Goal: Information Seeking & Learning: Learn about a topic

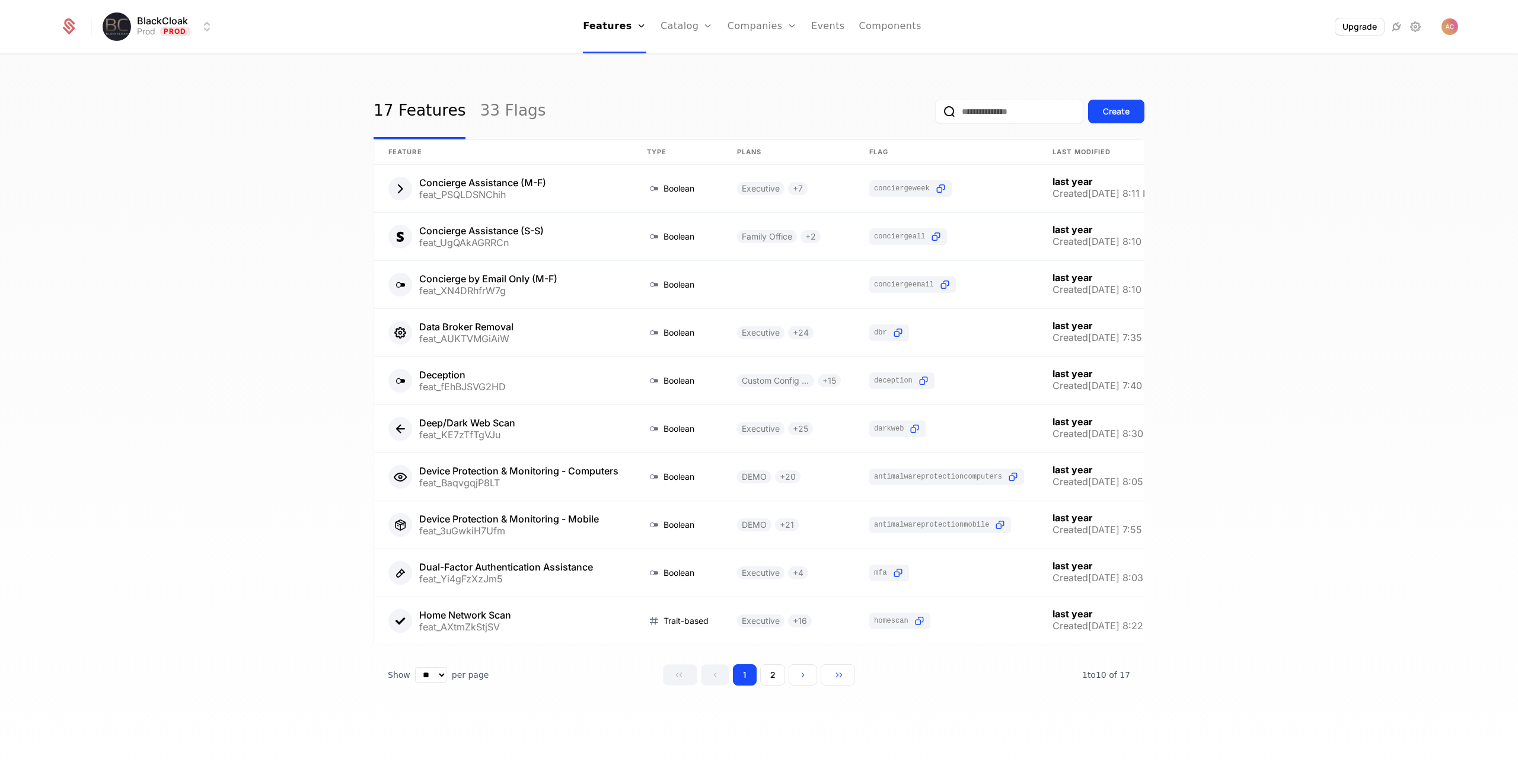
click at [697, 61] on link "Plans" at bounding box center [706, 58] width 62 height 9
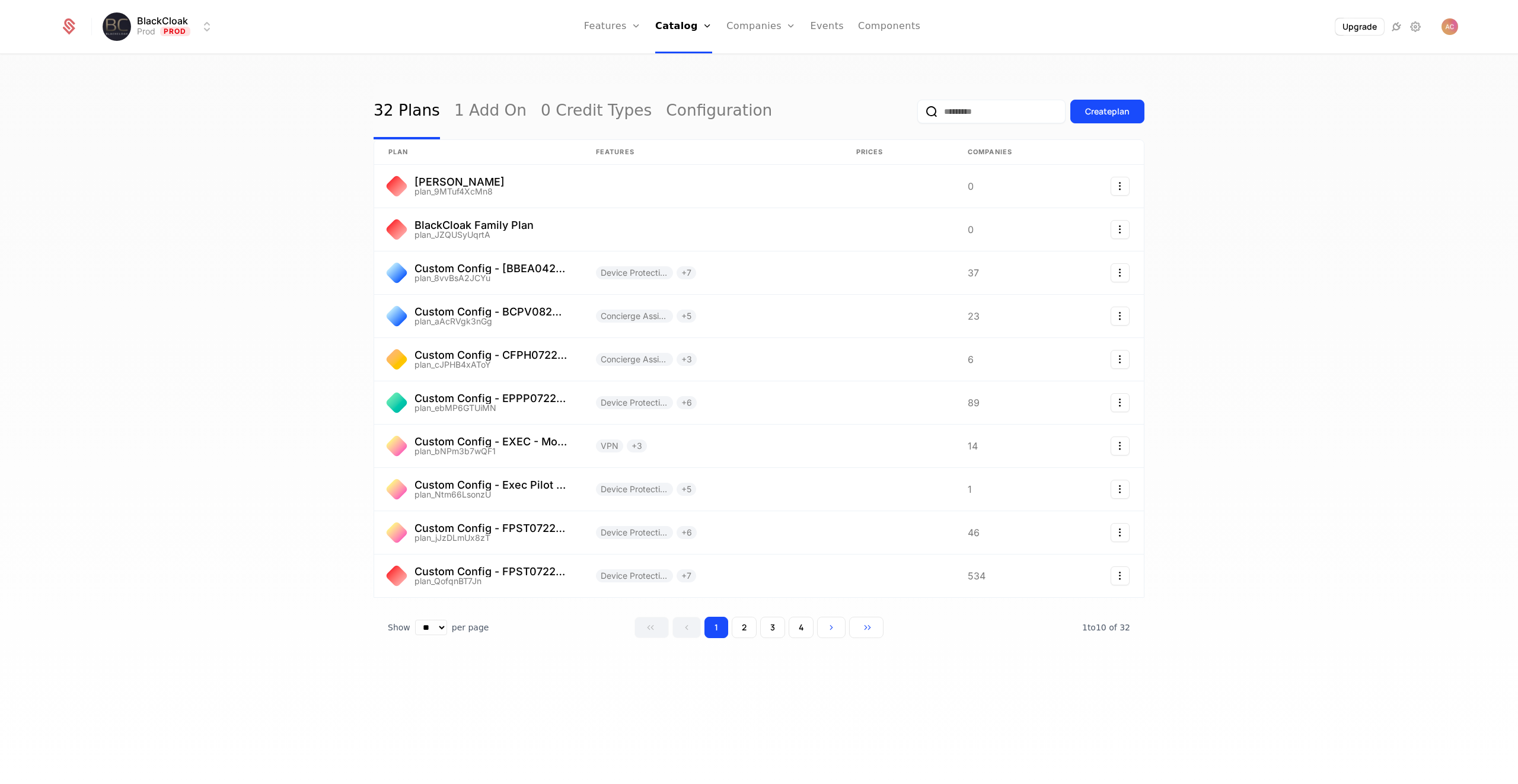
click at [165, 28] on html "BlackCloak Prod Prod Features Features Flags Catalog Plans Add Ons Credits Conf…" at bounding box center [759, 392] width 1518 height 784
click at [124, 135] on div "QA" at bounding box center [123, 133] width 14 height 9
click at [745, 630] on button "2" at bounding box center [745, 628] width 25 height 22
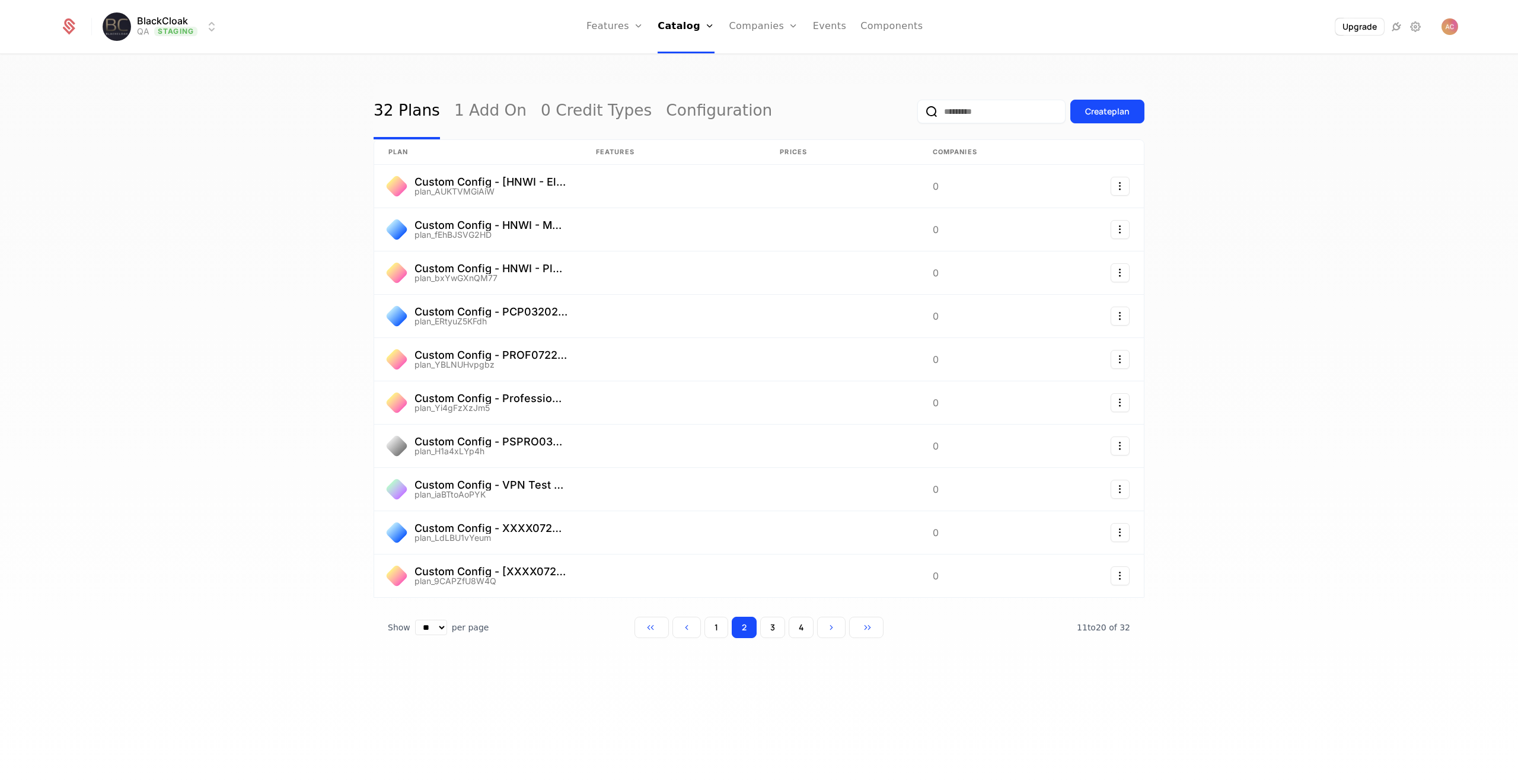
click at [773, 631] on button "3" at bounding box center [773, 628] width 25 height 22
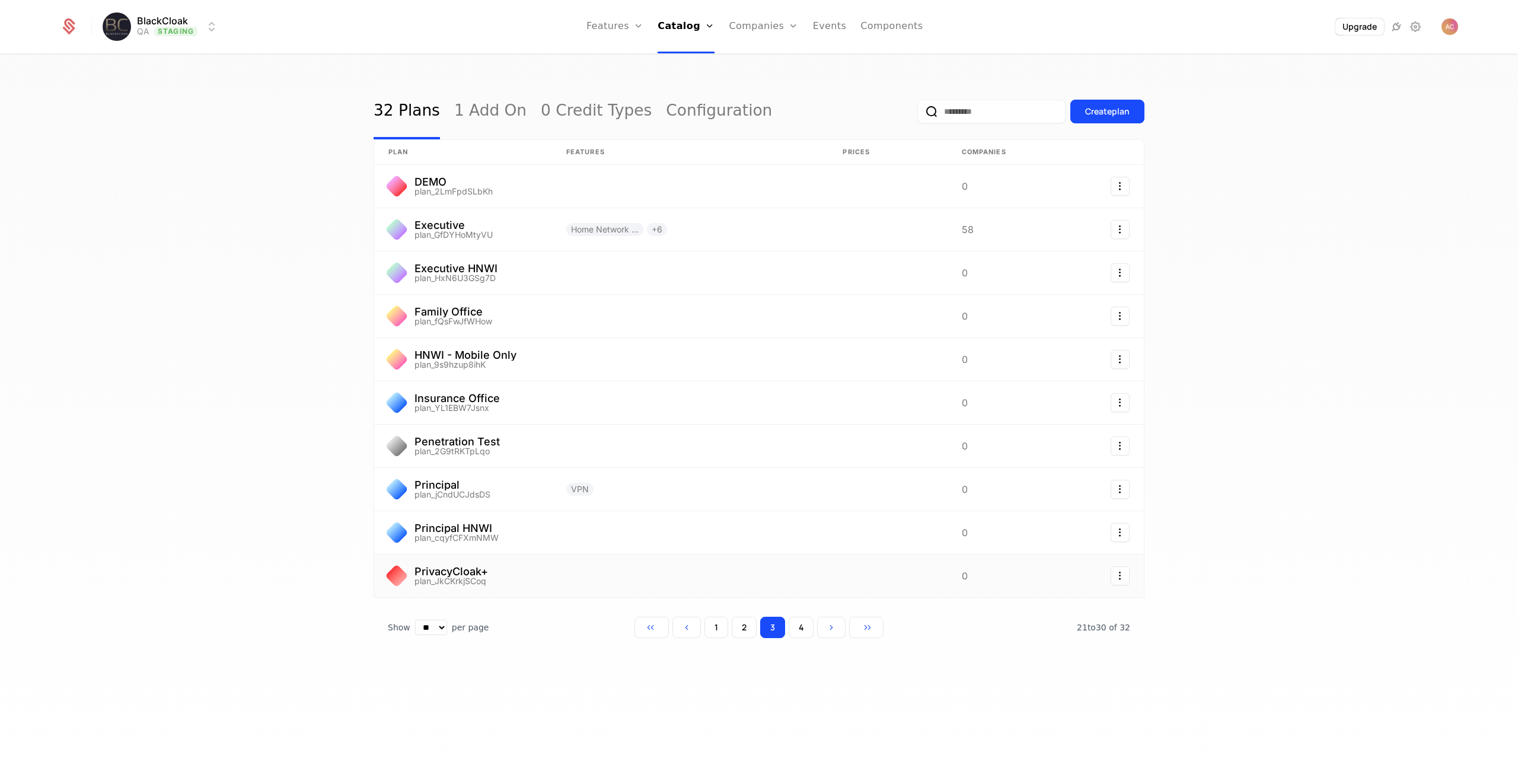
click at [443, 570] on link at bounding box center [463, 575] width 178 height 43
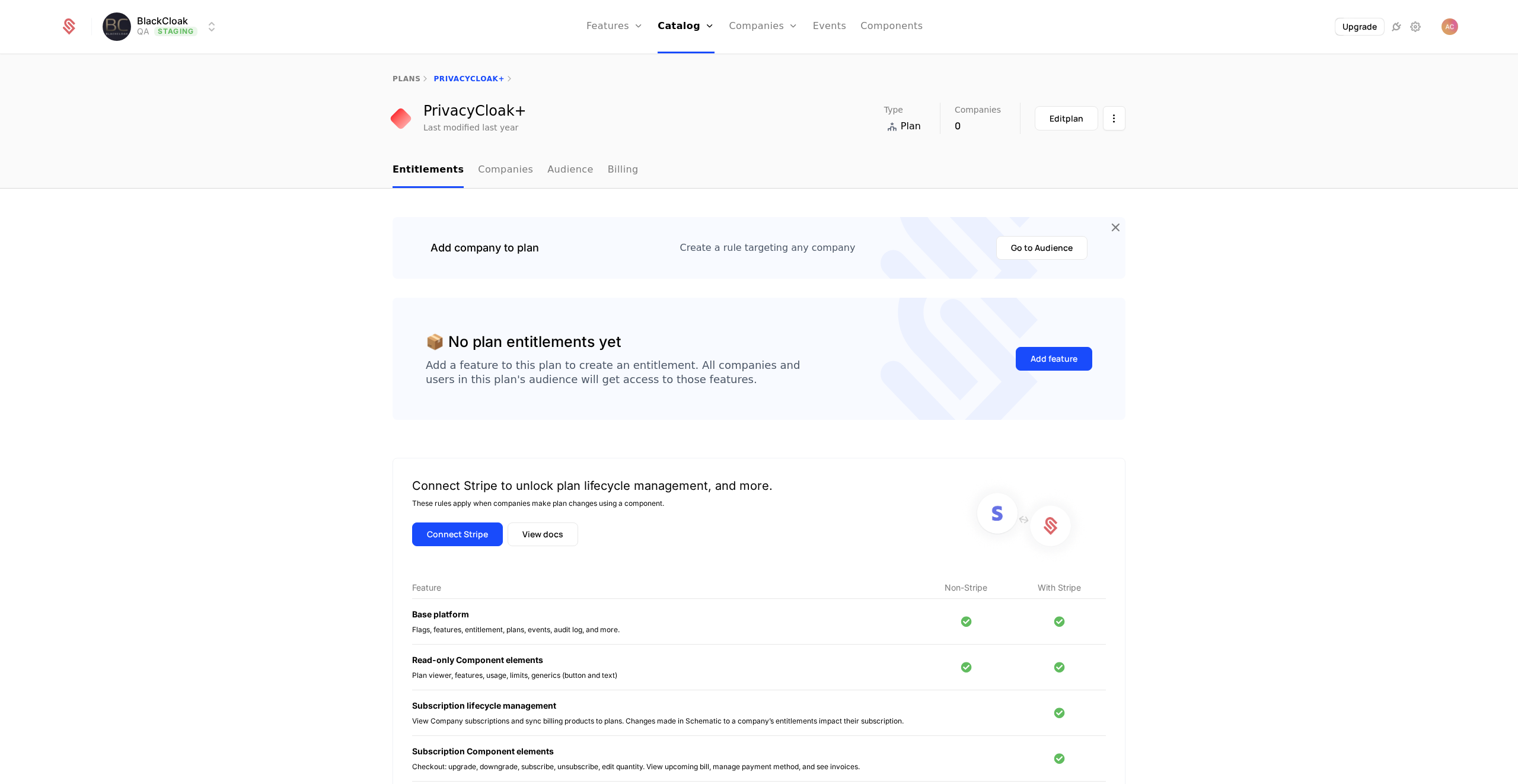
click at [560, 175] on link "Audience" at bounding box center [570, 170] width 46 height 35
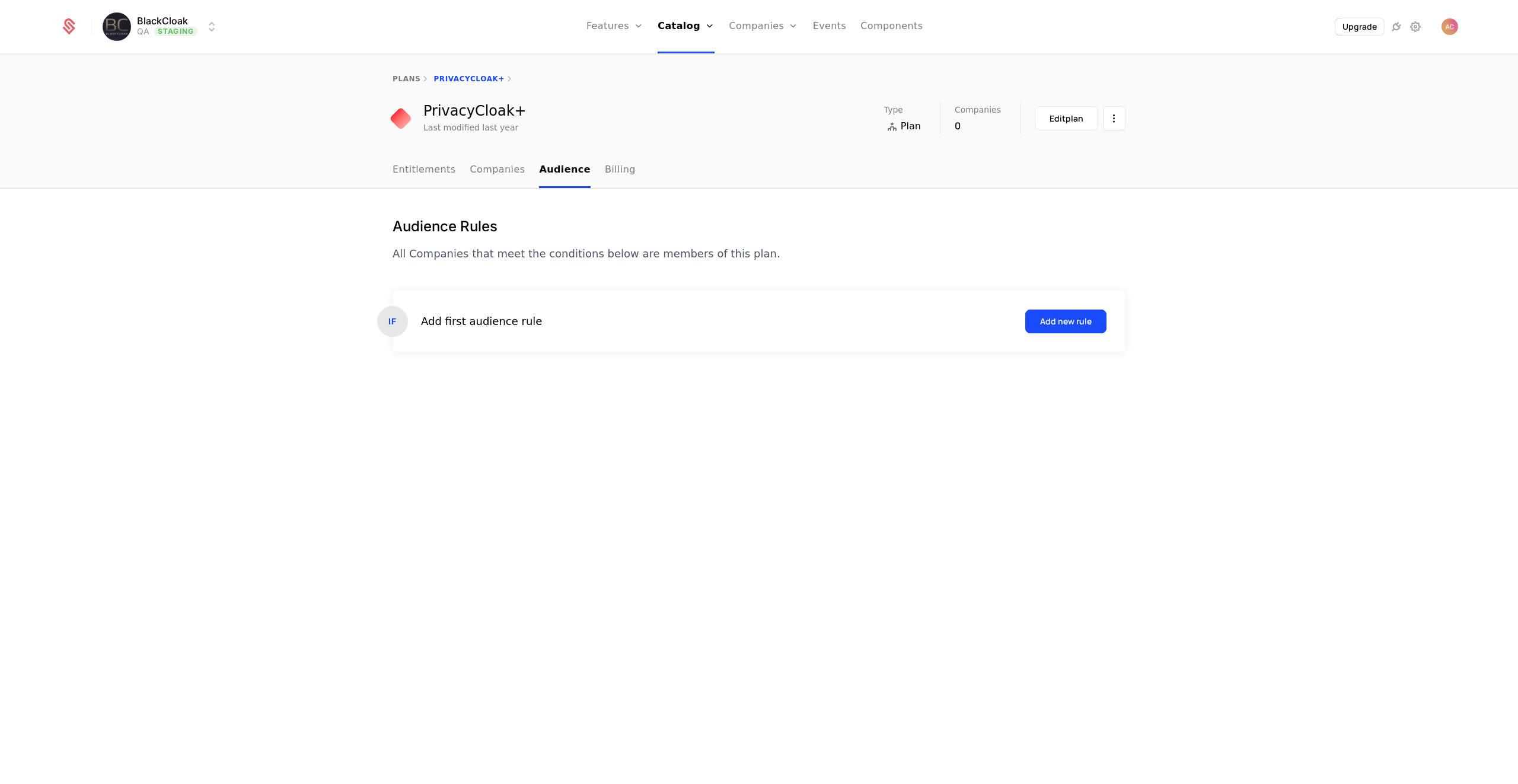
click at [416, 178] on link "Entitlements" at bounding box center [424, 170] width 63 height 35
